Goal: Find specific page/section: Find specific page/section

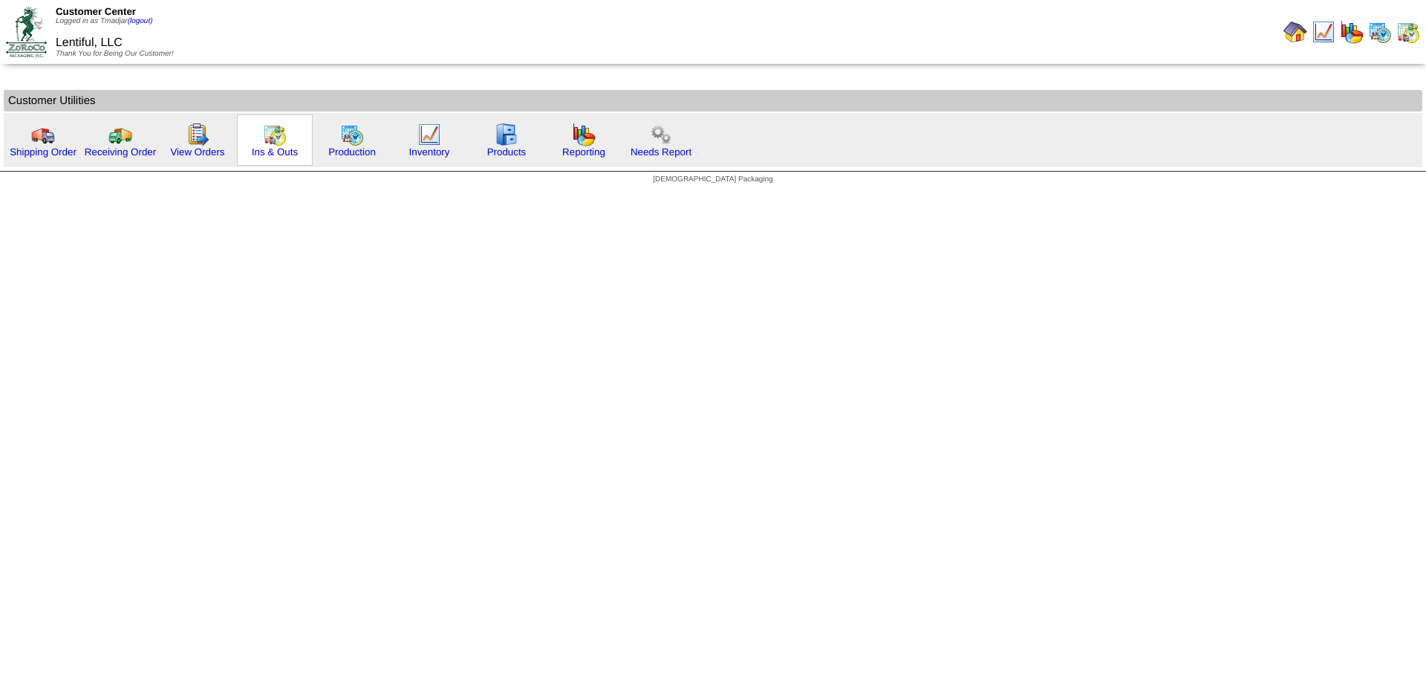
drag, startPoint x: 270, startPoint y: 134, endPoint x: 280, endPoint y: 121, distance: 15.9
click at [270, 134] on img at bounding box center [275, 135] width 24 height 24
